Goal: Use online tool/utility: Utilize a website feature to perform a specific function

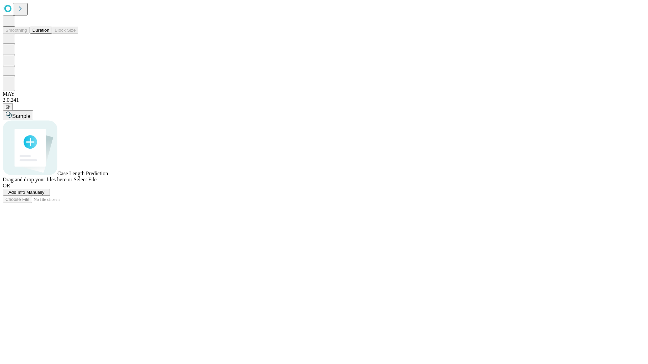
click at [49, 34] on button "Duration" at bounding box center [41, 30] width 22 height 7
click at [30, 113] on span "Sample" at bounding box center [21, 116] width 18 height 6
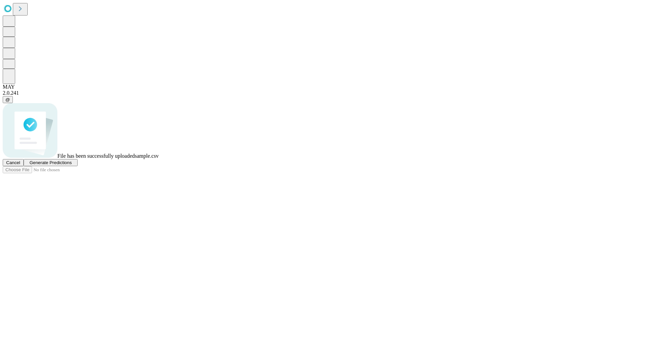
click at [72, 165] on span "Generate Predictions" at bounding box center [50, 162] width 42 height 5
